Goal: Task Accomplishment & Management: Manage account settings

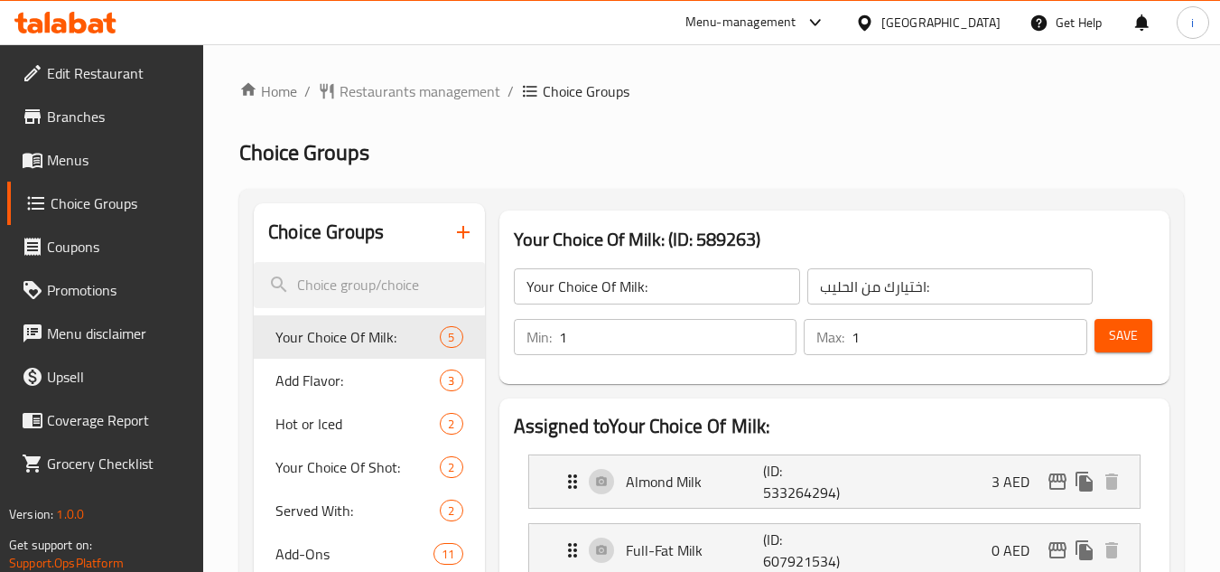
scroll to position [271, 0]
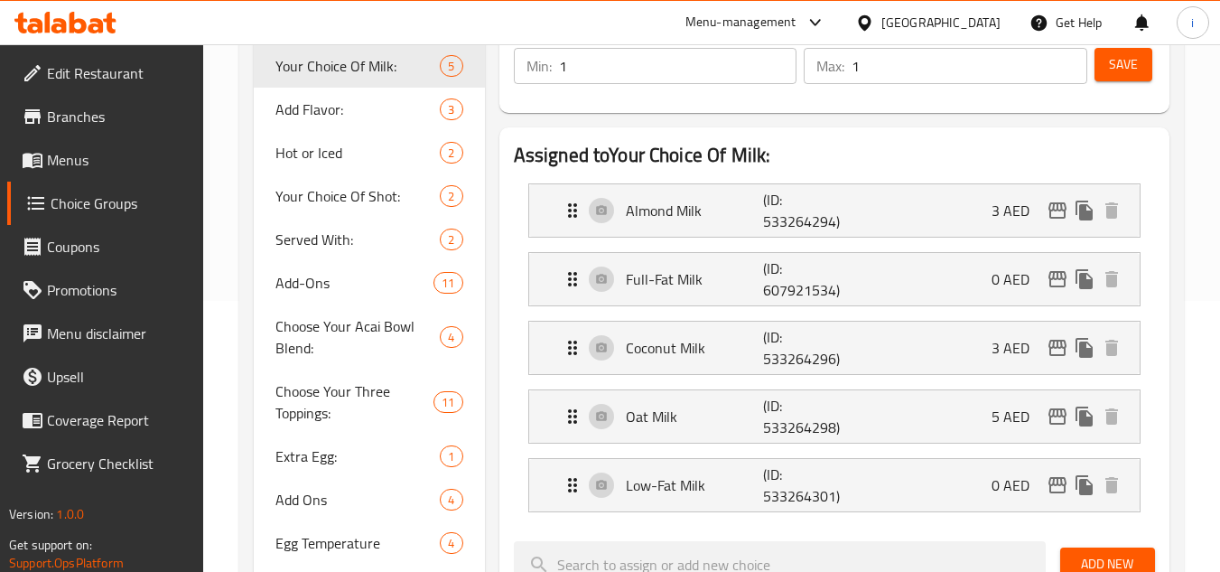
click at [85, 111] on span "Branches" at bounding box center [118, 117] width 143 height 22
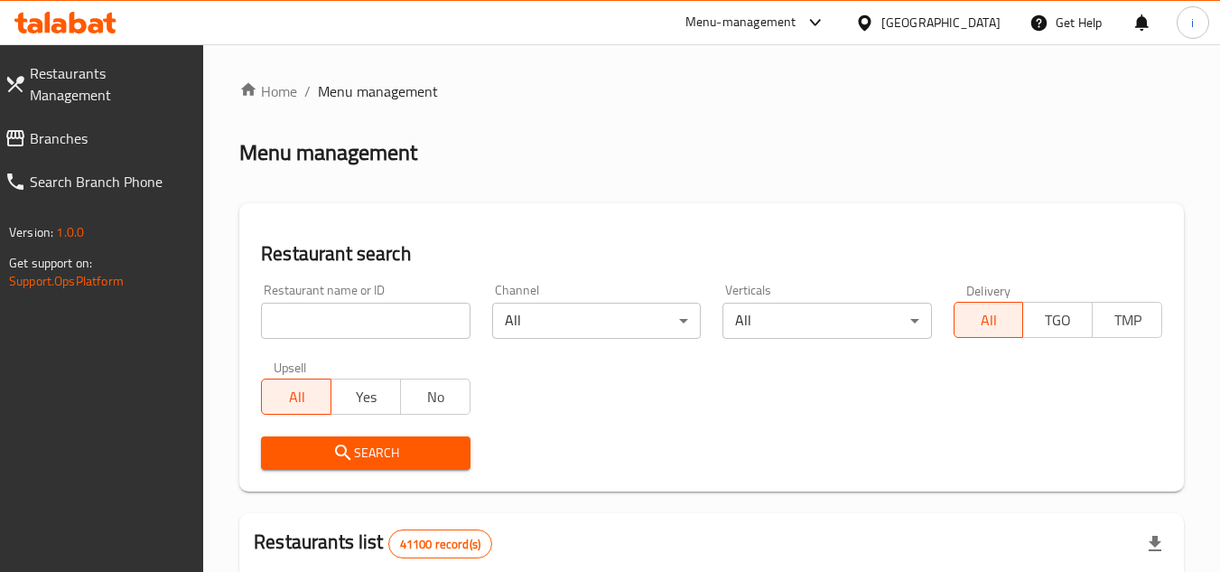
click at [747, 33] on div "Menu-management" at bounding box center [756, 22] width 170 height 43
click at [742, 24] on div "Menu-management" at bounding box center [741, 23] width 111 height 22
click at [693, 201] on div "Restaurant-Management" at bounding box center [645, 200] width 142 height 20
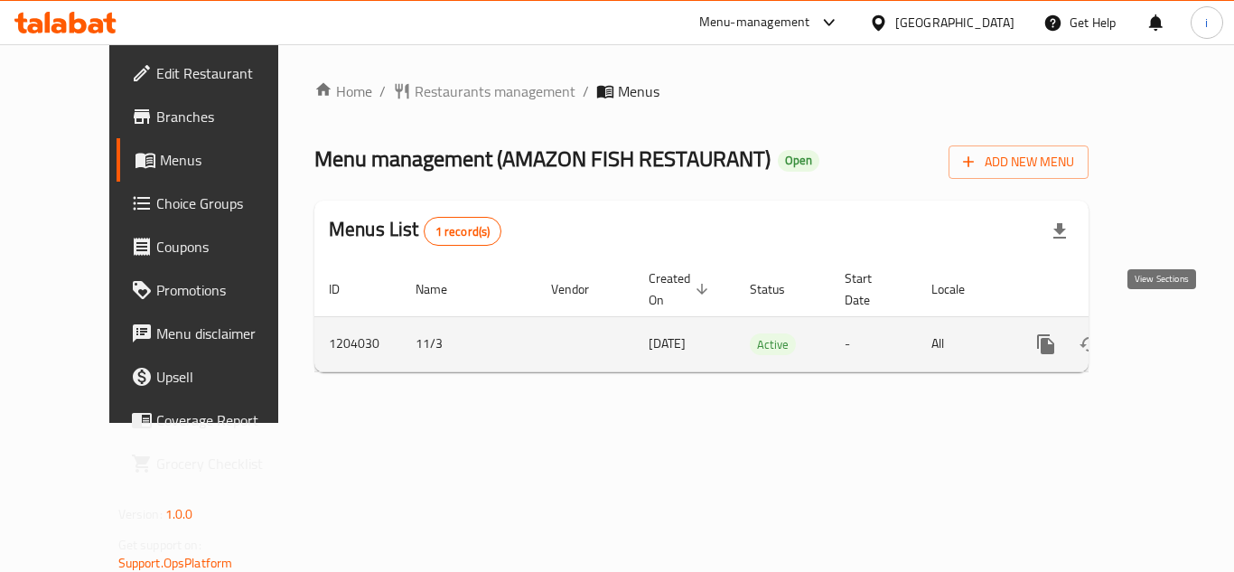
click at [1168, 336] on icon "enhanced table" at bounding box center [1176, 344] width 16 height 16
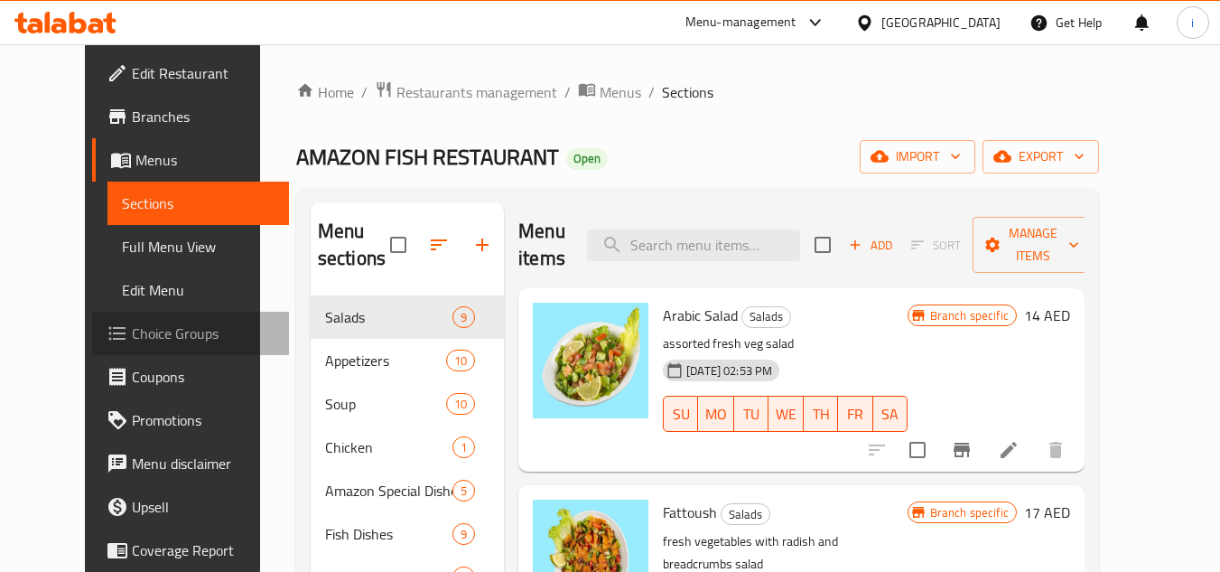
click at [132, 339] on span "Choice Groups" at bounding box center [203, 333] width 143 height 22
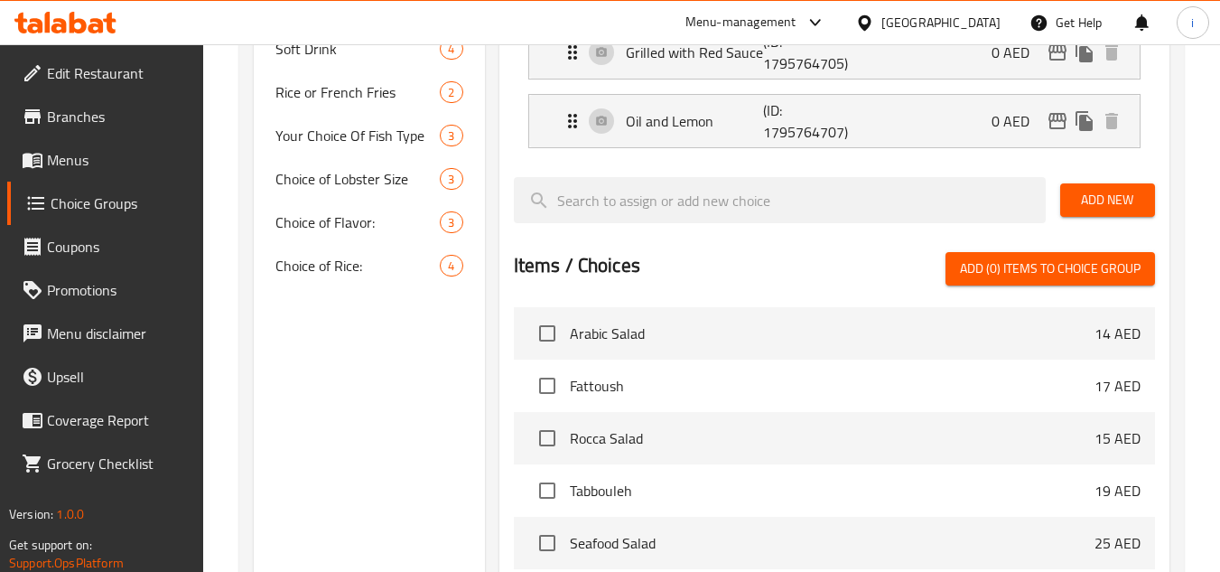
scroll to position [632, 0]
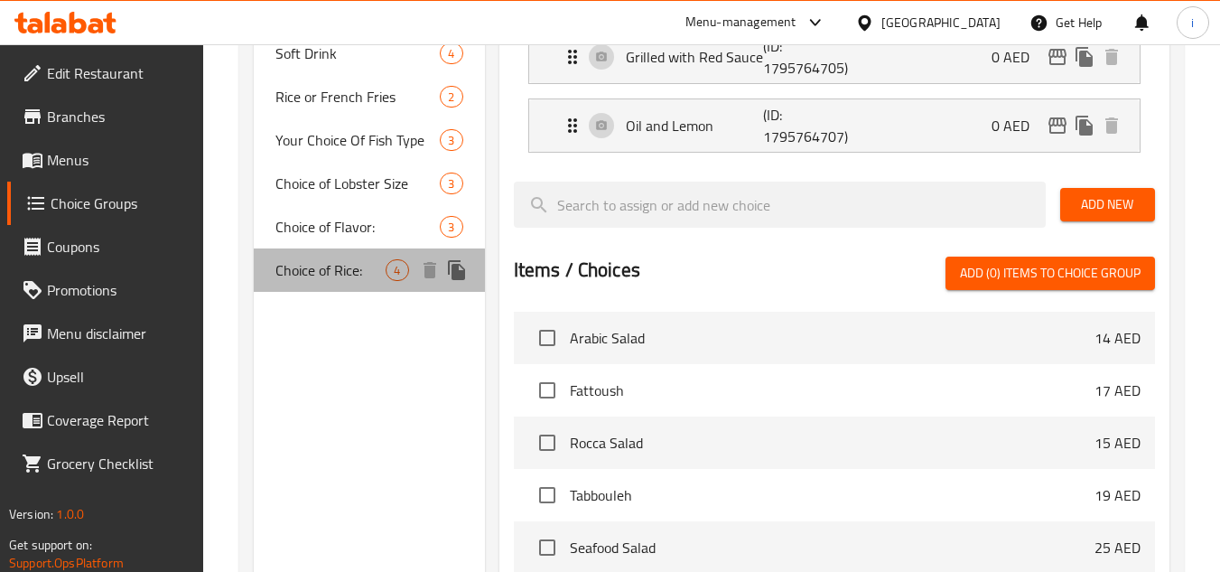
click at [324, 273] on span "Choice of Rice:" at bounding box center [330, 270] width 110 height 22
type input "Choice of Rice:"
type input "اختيار الأرز:"
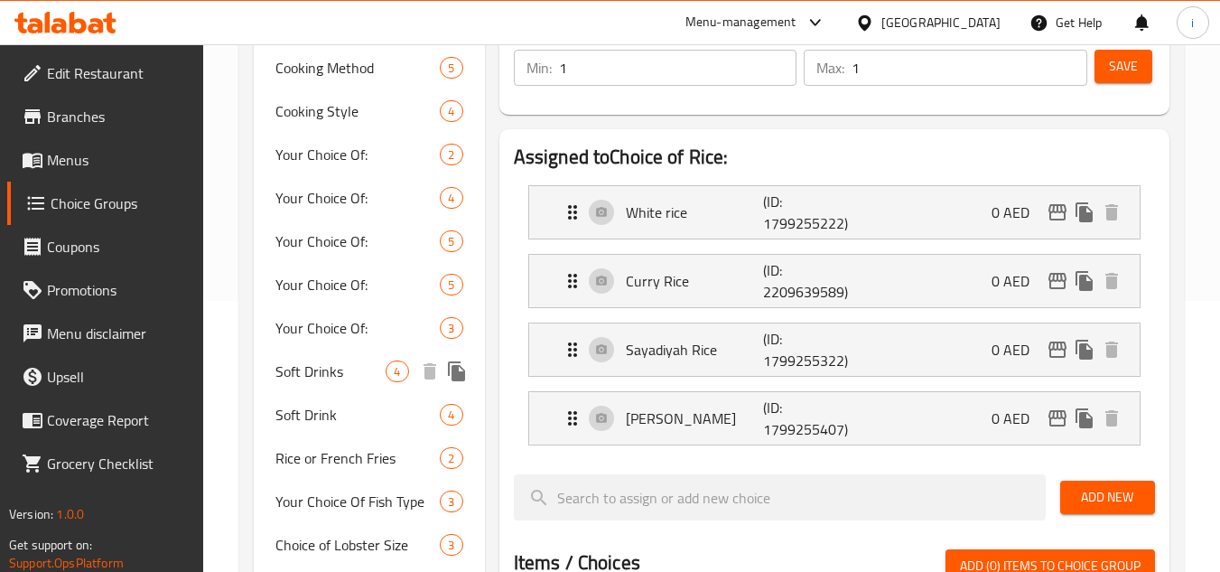
scroll to position [452, 0]
